Goal: Check status

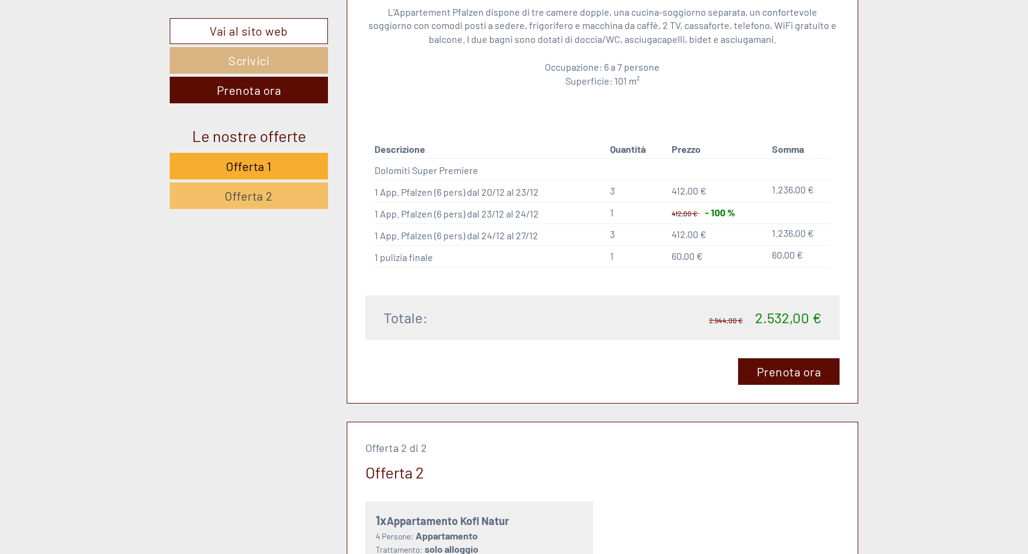
scroll to position [1148, 0]
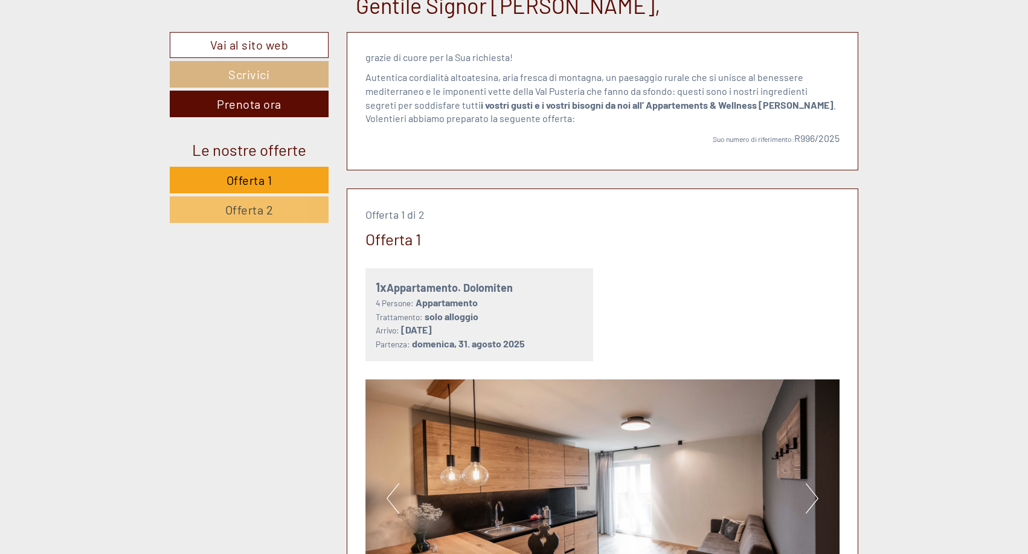
scroll to position [544, 0]
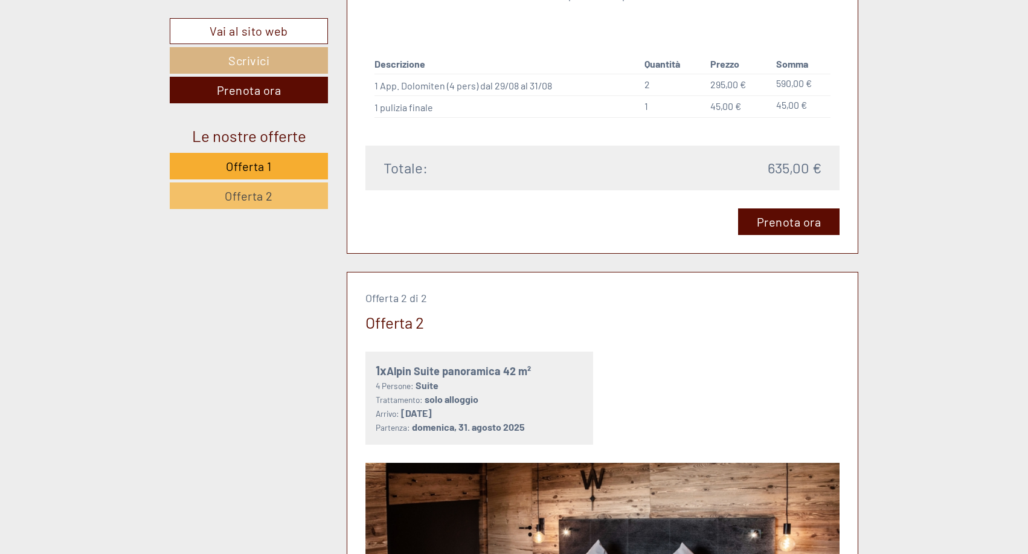
scroll to position [1329, 0]
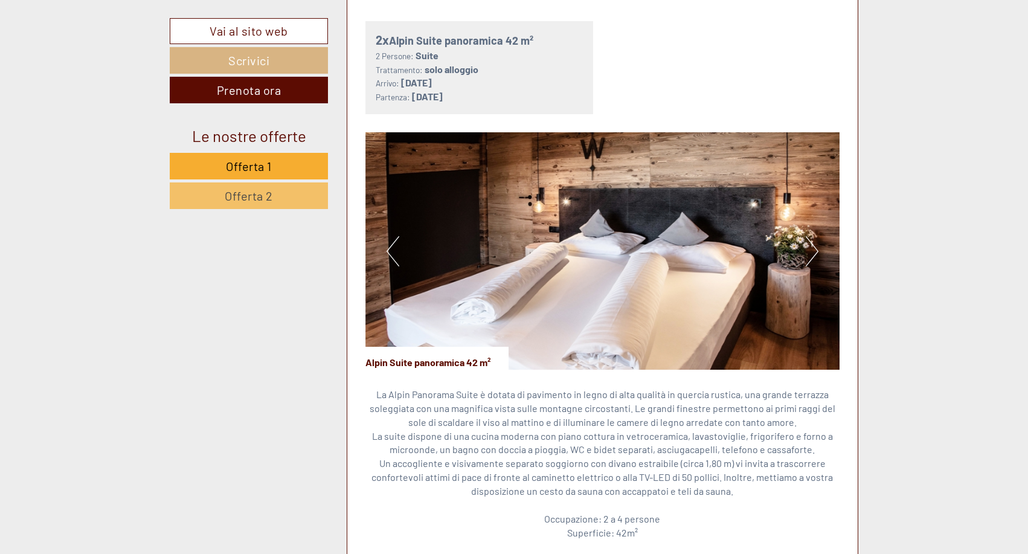
scroll to position [302, 0]
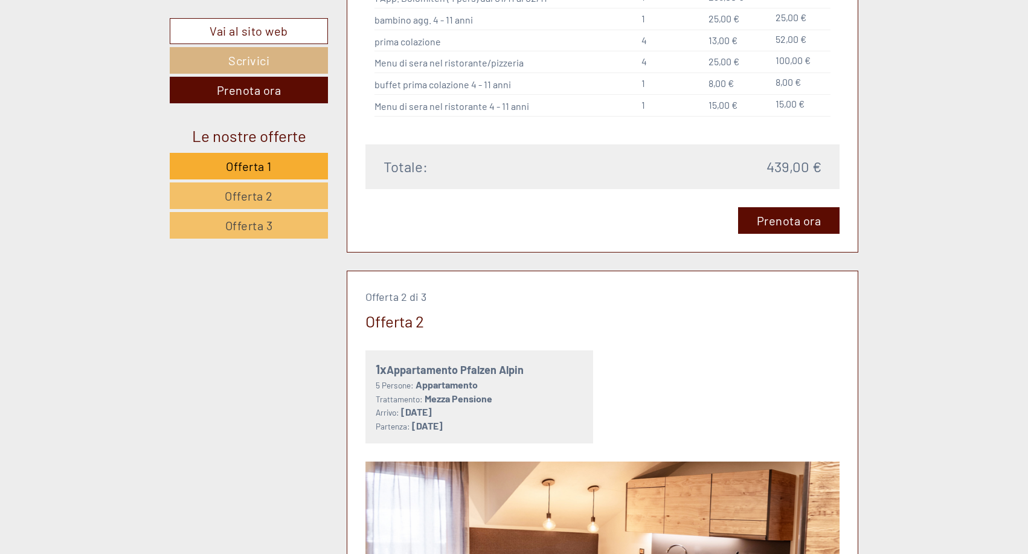
scroll to position [1148, 0]
